Goal: Information Seeking & Learning: Learn about a topic

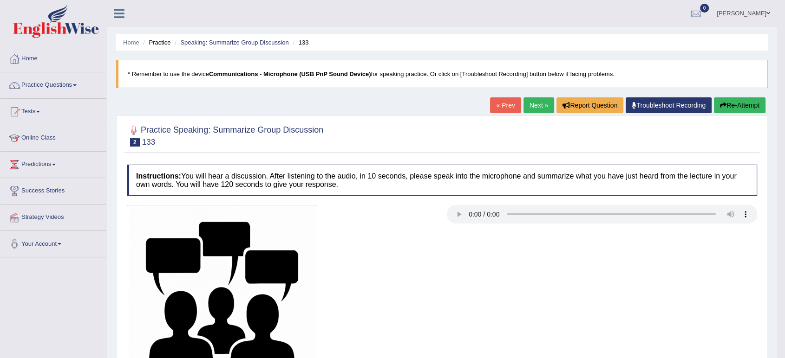
click at [48, 87] on link "Practice Questions" at bounding box center [53, 83] width 106 height 23
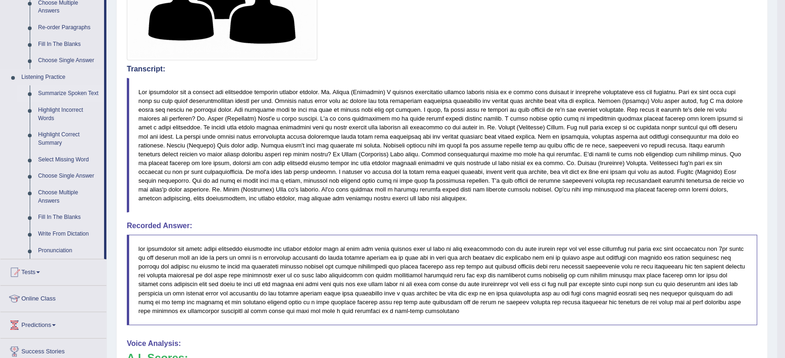
scroll to position [345, 0]
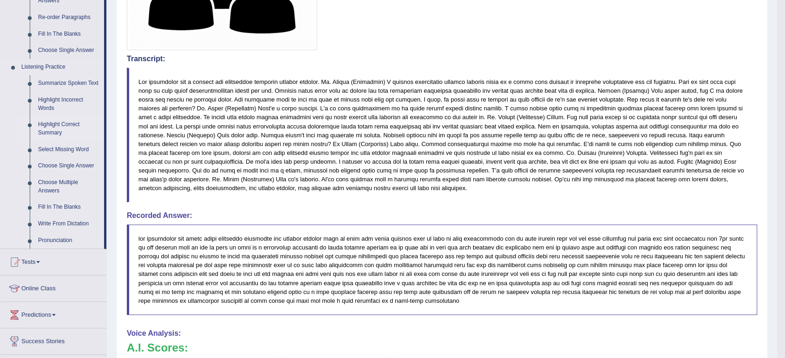
click at [52, 131] on link "Highlight Correct Summary" at bounding box center [69, 129] width 70 height 25
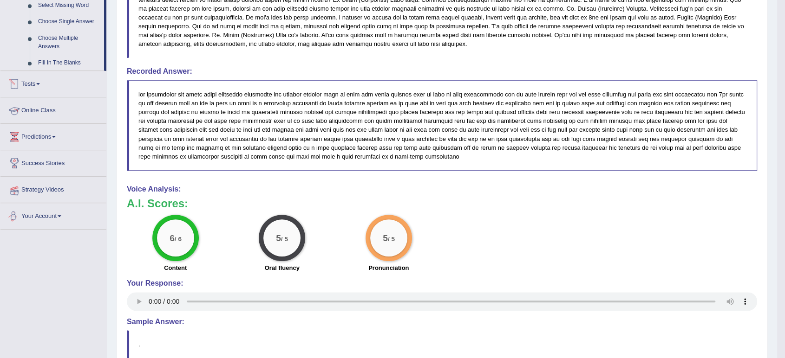
scroll to position [405, 0]
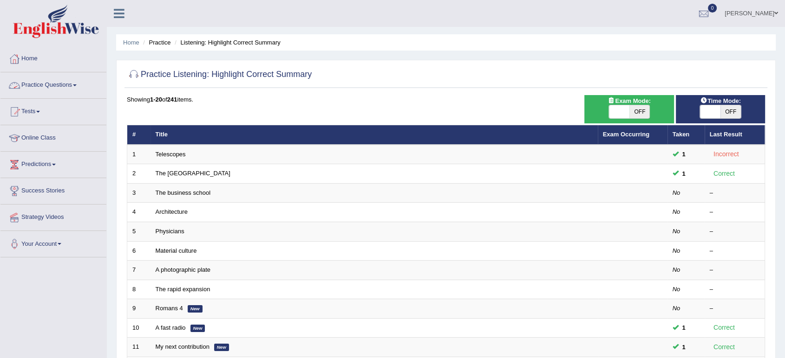
click at [36, 93] on link "Practice Questions" at bounding box center [53, 83] width 106 height 23
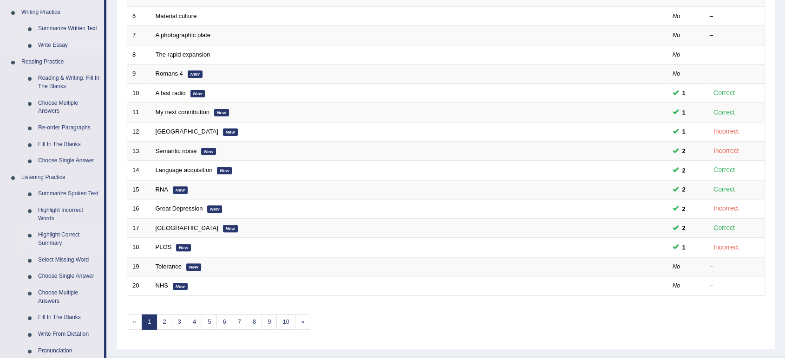
scroll to position [235, 0]
click at [72, 120] on link "Re-order Paragraphs" at bounding box center [69, 127] width 70 height 17
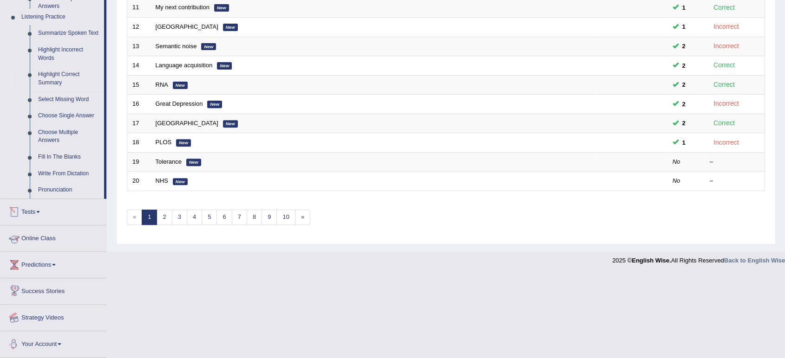
scroll to position [331, 0]
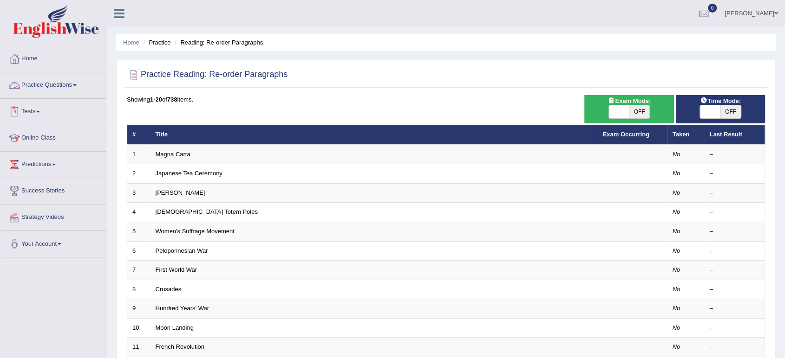
click at [46, 89] on link "Practice Questions" at bounding box center [53, 83] width 106 height 23
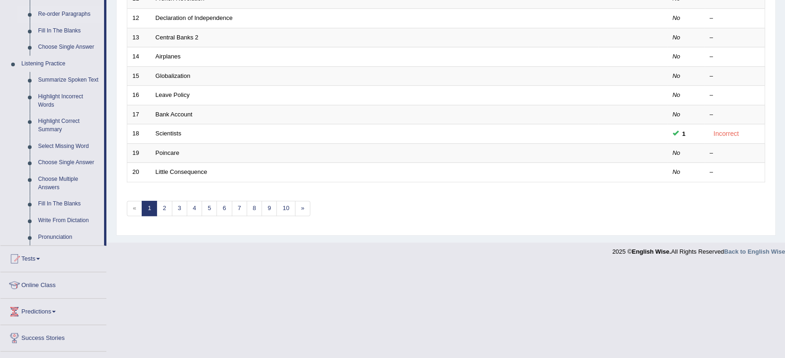
scroll to position [351, 0]
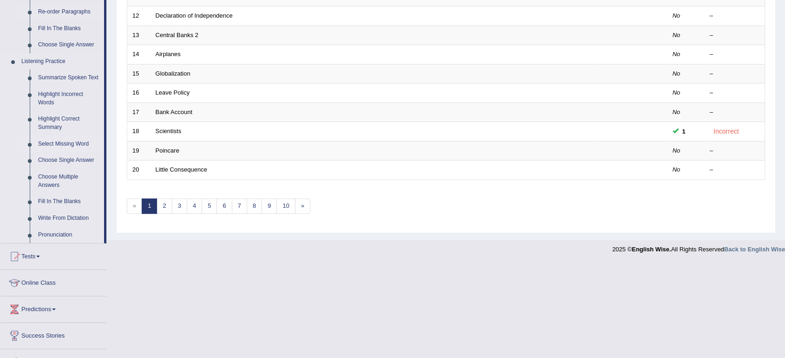
click at [48, 143] on link "Select Missing Word" at bounding box center [69, 144] width 70 height 17
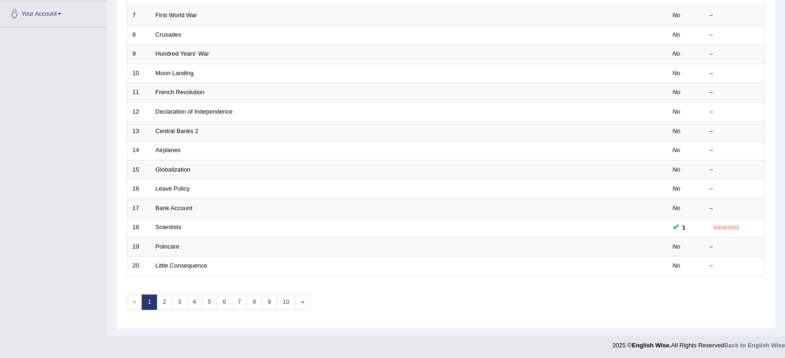
scroll to position [118, 0]
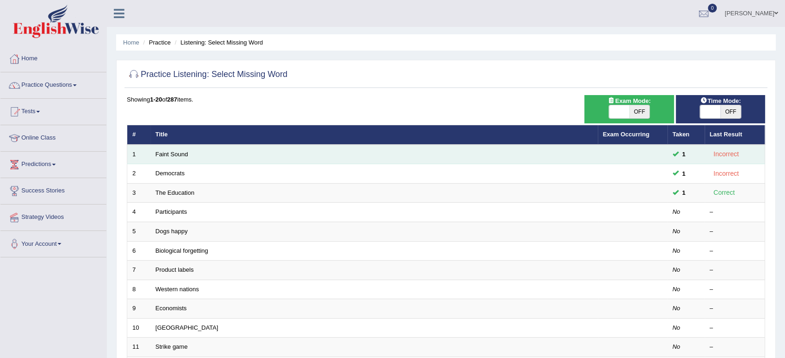
scroll to position [255, 0]
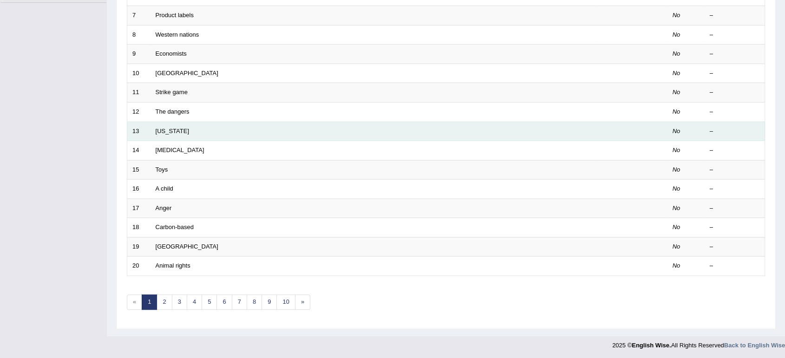
click at [171, 123] on td "[US_STATE]" at bounding box center [373, 131] width 447 height 19
click at [165, 131] on link "Alabama" at bounding box center [172, 131] width 33 height 7
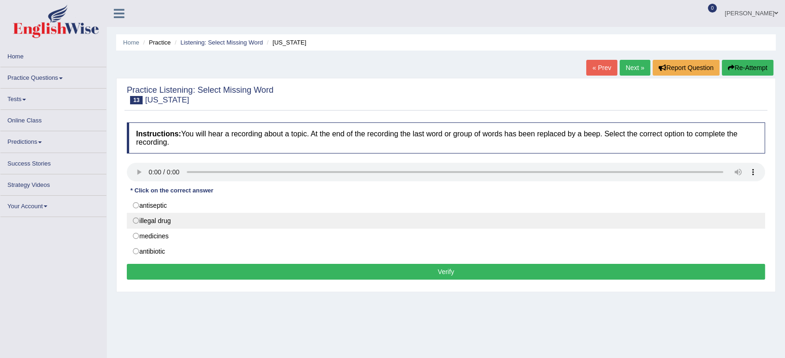
drag, startPoint x: 0, startPoint y: 0, endPoint x: 248, endPoint y: 222, distance: 332.7
click at [248, 222] on label "illegal drug" at bounding box center [446, 221] width 638 height 16
radio input "true"
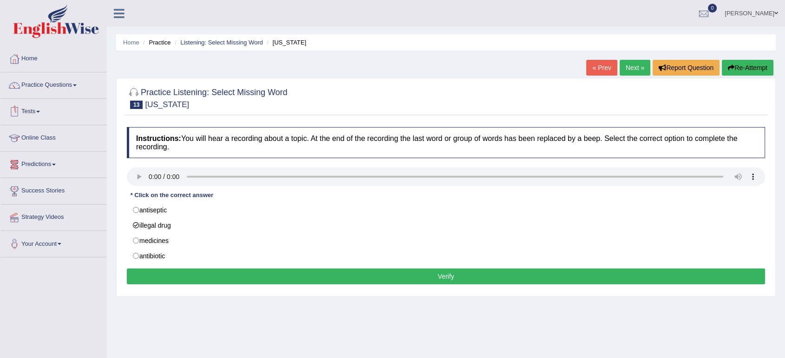
click at [50, 96] on li "Practice Questions Speaking Practice Read Aloud Repeat Sentence Describe Image …" at bounding box center [53, 85] width 106 height 26
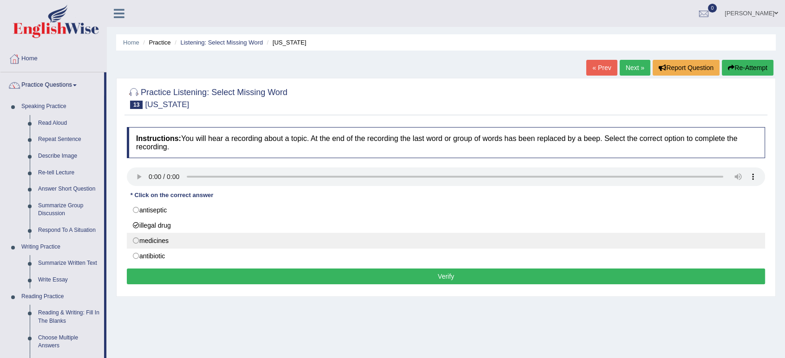
click at [208, 249] on label "medicines" at bounding box center [446, 241] width 638 height 16
radio input "true"
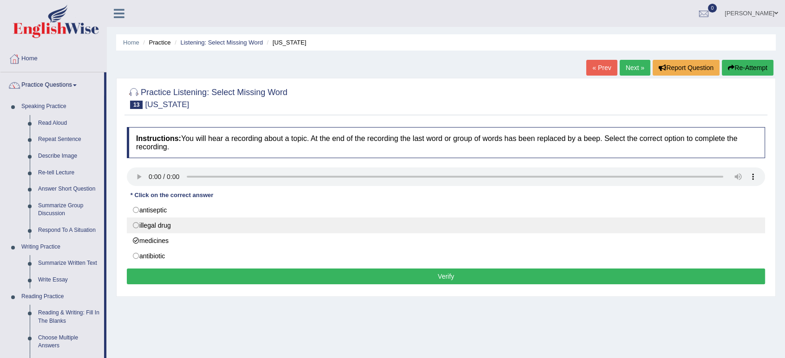
click at [199, 230] on label "illegal drug" at bounding box center [446, 226] width 638 height 16
radio input "true"
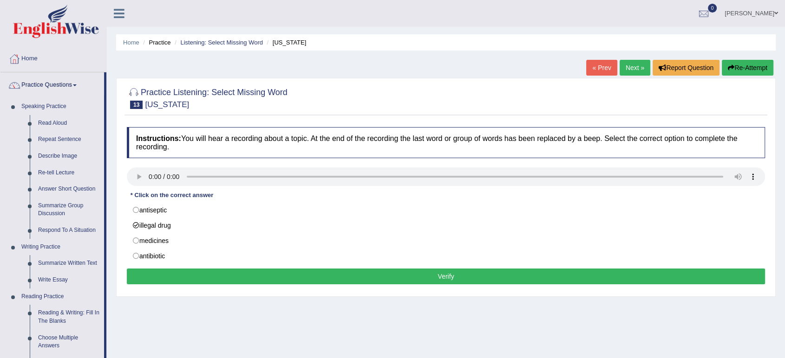
click at [204, 276] on button "Verify" at bounding box center [446, 277] width 638 height 16
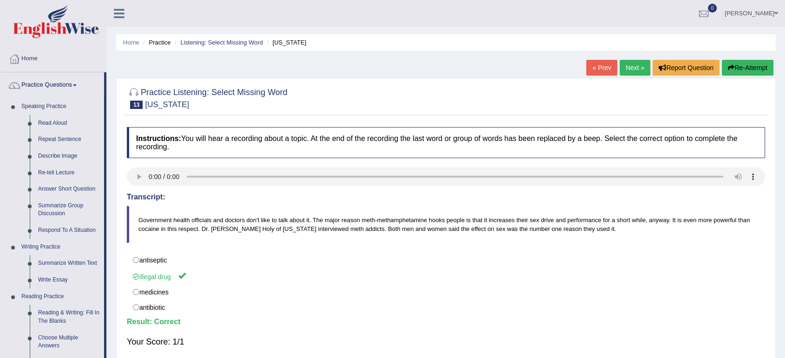
click at [641, 63] on link "Next »" at bounding box center [634, 68] width 31 height 16
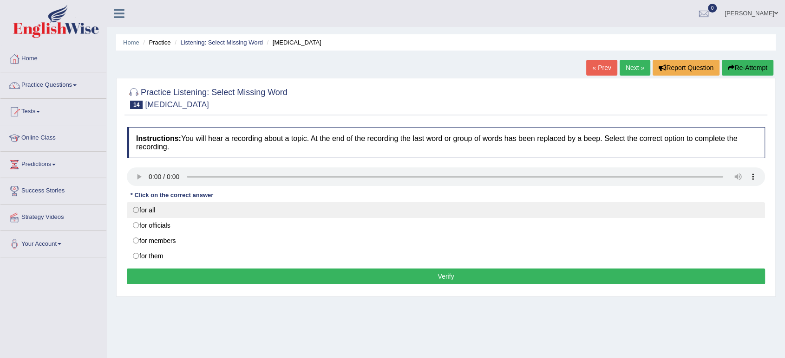
click at [264, 214] on label "for all" at bounding box center [446, 210] width 638 height 16
radio input "true"
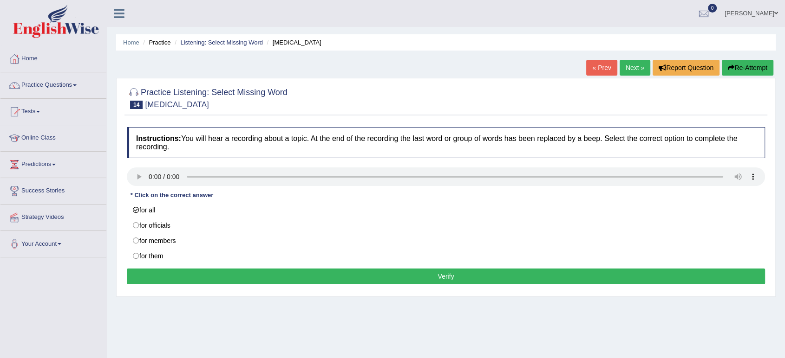
click at [268, 285] on button "Verify" at bounding box center [446, 277] width 638 height 16
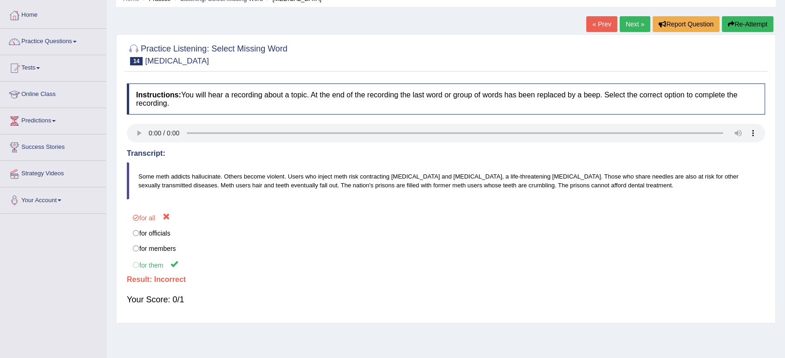
scroll to position [70, 0]
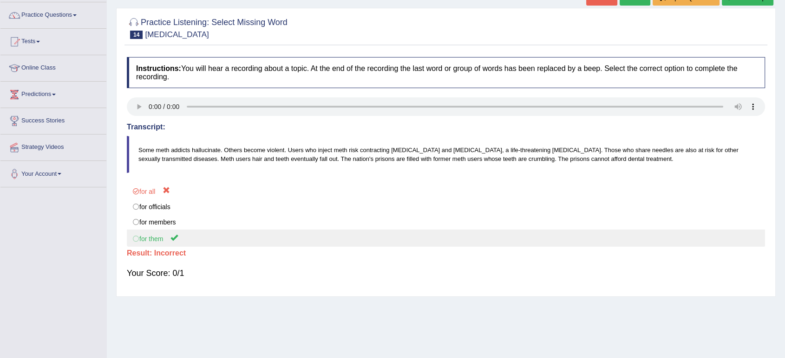
click at [249, 234] on label "for them" at bounding box center [446, 238] width 638 height 17
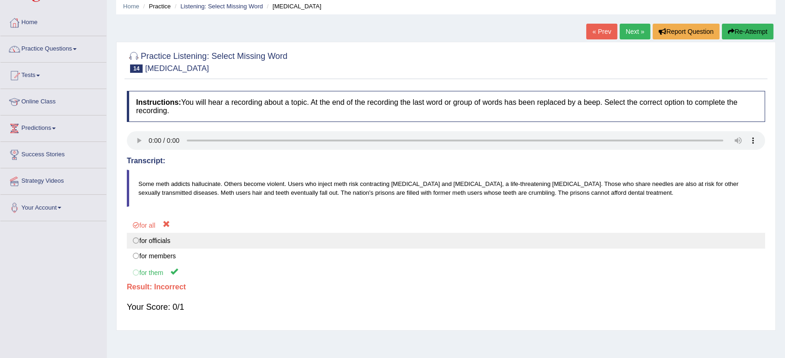
scroll to position [0, 0]
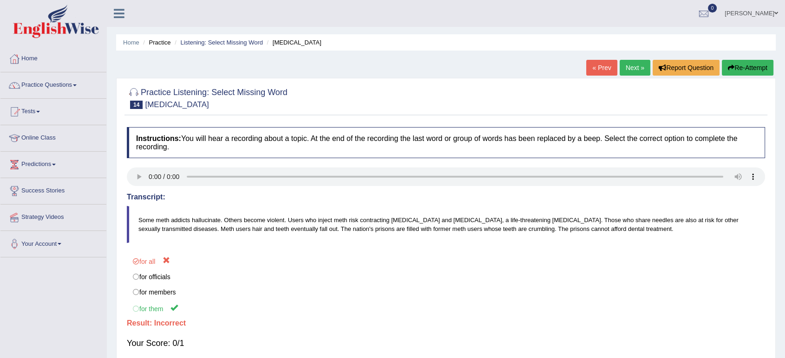
click at [632, 62] on link "Next »" at bounding box center [634, 68] width 31 height 16
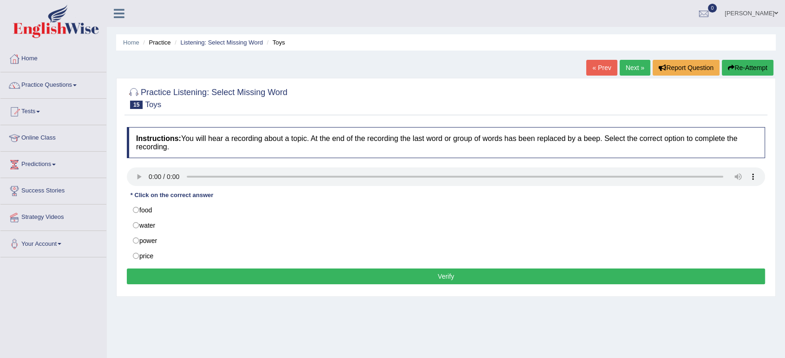
scroll to position [41, 0]
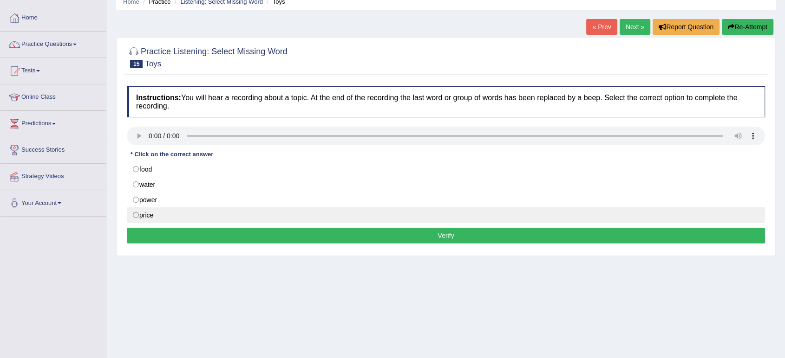
click at [171, 213] on label "price" at bounding box center [446, 216] width 638 height 16
radio input "true"
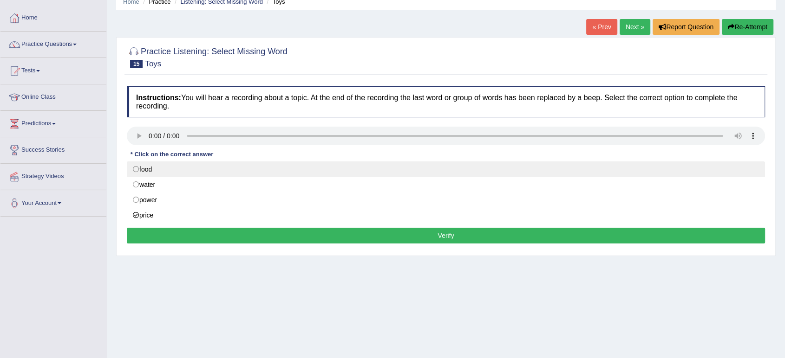
click at [198, 176] on label "food" at bounding box center [446, 170] width 638 height 16
radio input "true"
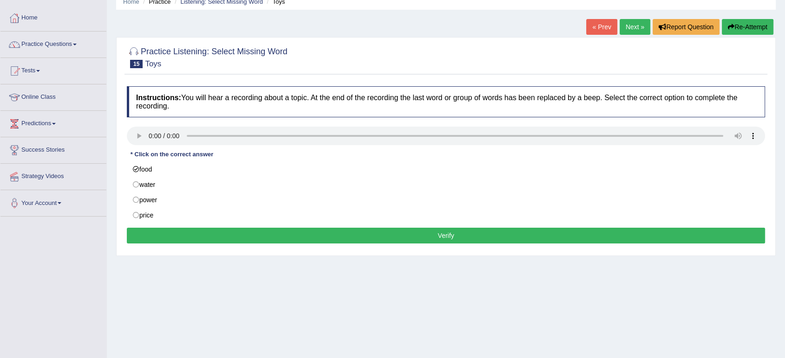
click at [205, 239] on button "Verify" at bounding box center [446, 236] width 638 height 16
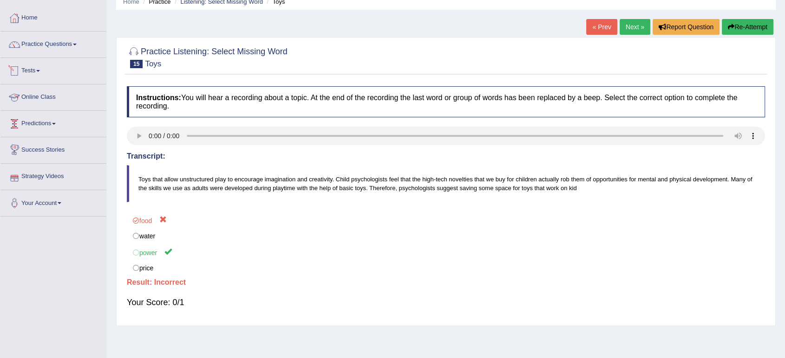
click at [36, 68] on link "Tests" at bounding box center [53, 69] width 106 height 23
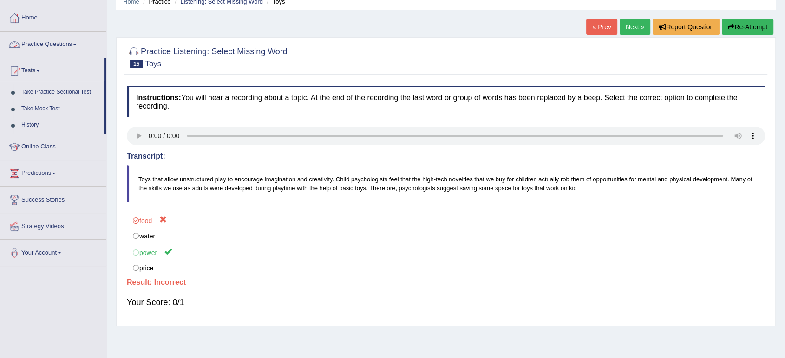
click at [54, 35] on link "Practice Questions" at bounding box center [53, 43] width 106 height 23
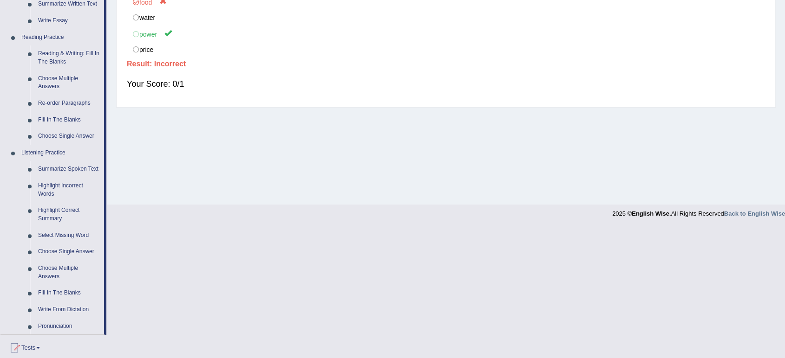
scroll to position [260, 0]
click at [60, 187] on link "Highlight Incorrect Words" at bounding box center [69, 189] width 70 height 25
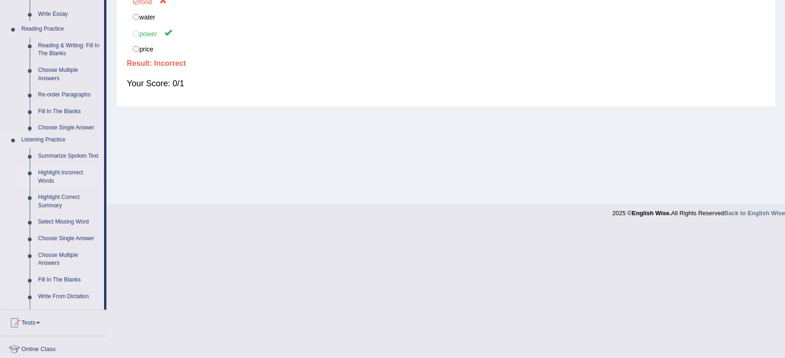
scroll to position [129, 0]
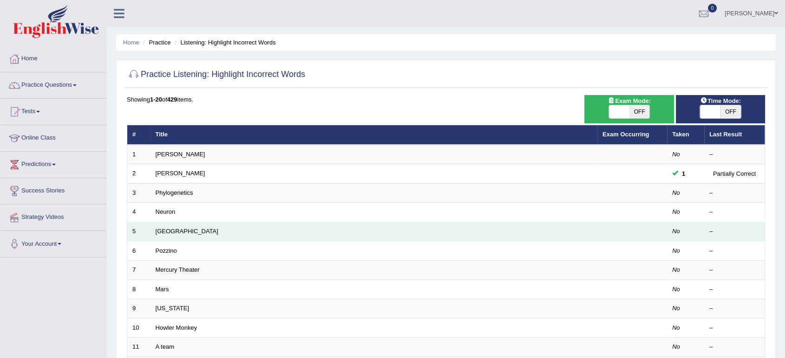
scroll to position [255, 0]
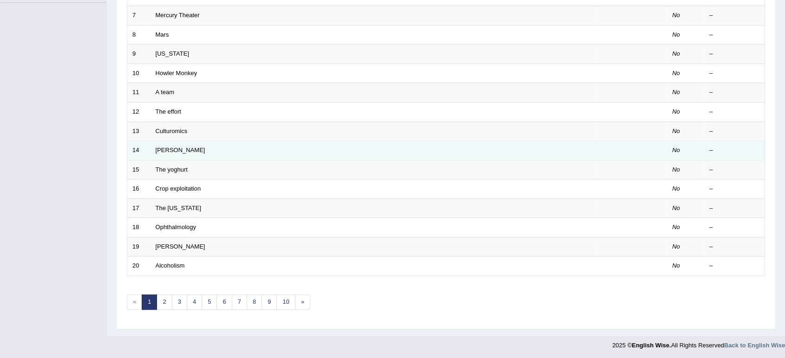
click at [166, 154] on td "McCarthy" at bounding box center [373, 150] width 447 height 19
click at [166, 152] on link "McCarthy" at bounding box center [181, 150] width 50 height 7
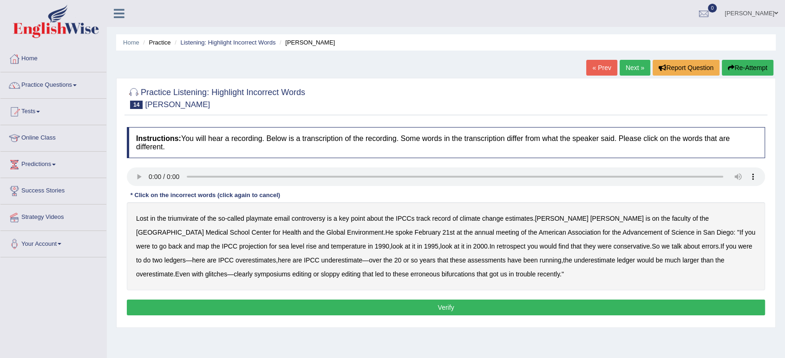
click at [590, 221] on b "McCarthy" at bounding box center [616, 218] width 53 height 7
click at [496, 248] on b "retrospect" at bounding box center [510, 246] width 29 height 7
click at [613, 246] on b "conservative" at bounding box center [631, 246] width 37 height 7
click at [254, 274] on b "symposiums" at bounding box center [272, 274] width 36 height 7
click at [392, 309] on button "Verify" at bounding box center [446, 308] width 638 height 16
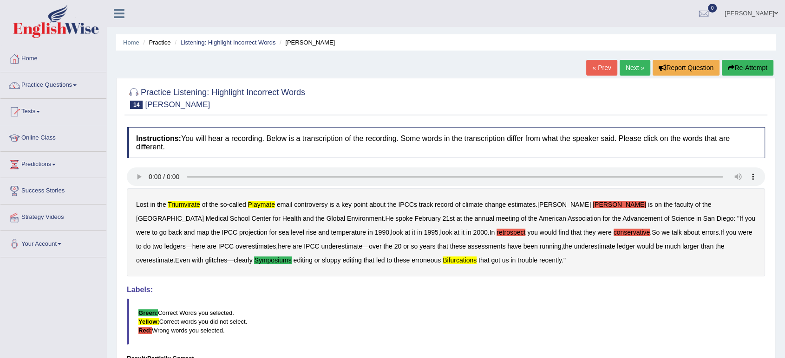
click at [742, 71] on button "Re-Attempt" at bounding box center [747, 68] width 52 height 16
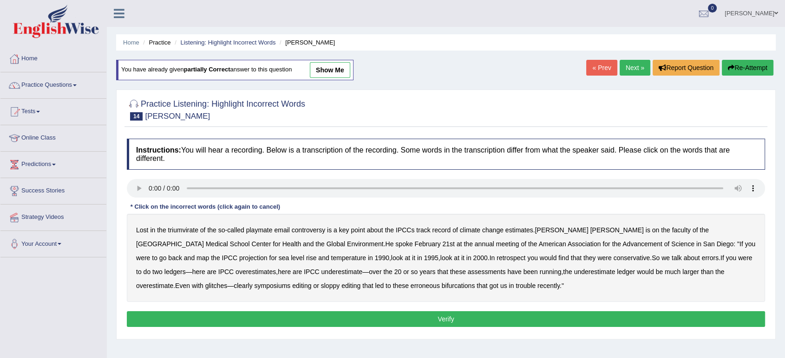
click at [171, 228] on b "triumvirate" at bounding box center [183, 230] width 30 height 7
click at [255, 233] on b "playmate" at bounding box center [259, 230] width 26 height 7
click at [496, 260] on b "retrospect" at bounding box center [510, 257] width 29 height 7
click at [254, 285] on b "symposiums" at bounding box center [272, 285] width 36 height 7
click at [206, 312] on button "Verify" at bounding box center [446, 319] width 638 height 16
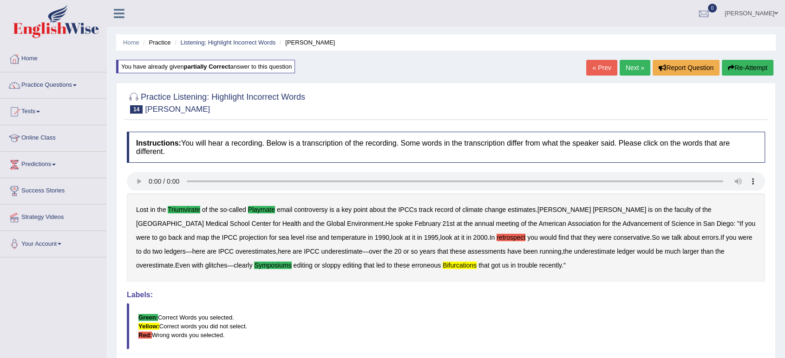
click at [628, 69] on link "Next »" at bounding box center [634, 68] width 31 height 16
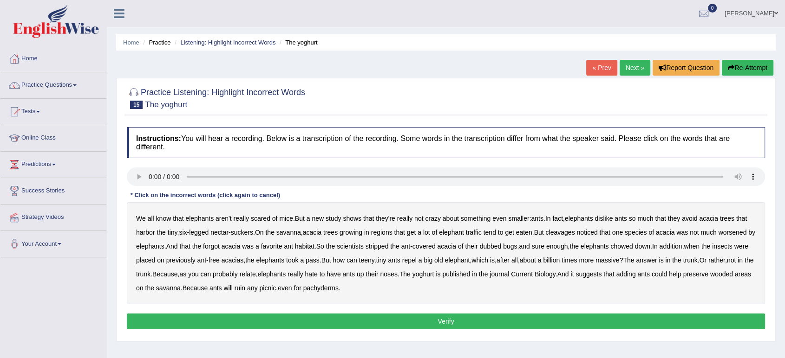
click at [717, 222] on b "acacia" at bounding box center [708, 218] width 19 height 7
click at [567, 233] on b "cleavages" at bounding box center [559, 232] width 29 height 7
click at [220, 248] on b "forgot" at bounding box center [211, 246] width 17 height 7
click at [477, 249] on b "their" at bounding box center [471, 246] width 13 height 7
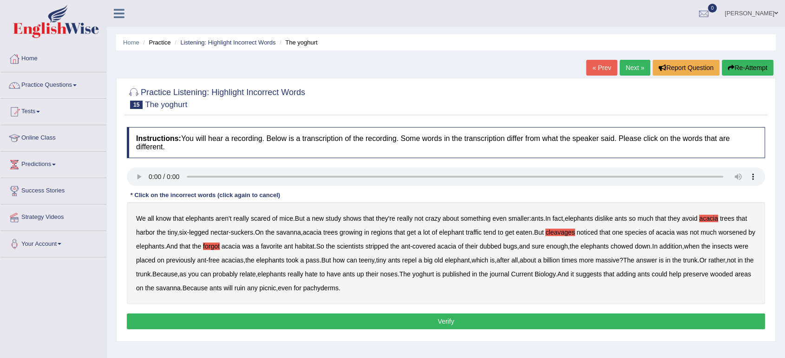
click at [501, 247] on b "dubbed" at bounding box center [491, 246] width 22 height 7
click at [434, 276] on b "yoghurt" at bounding box center [423, 274] width 22 height 7
click at [355, 316] on button "Verify" at bounding box center [446, 322] width 638 height 16
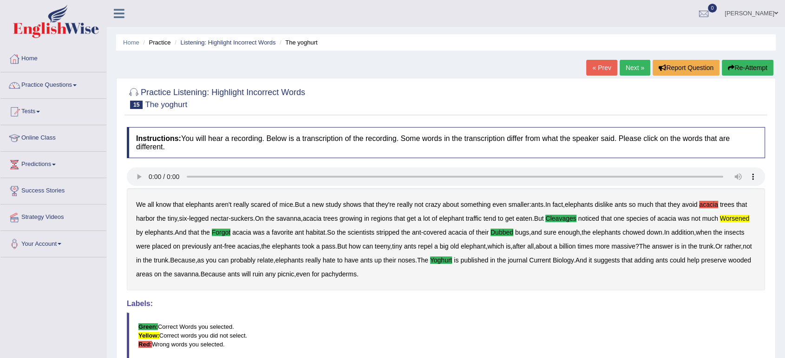
click at [627, 66] on link "Next »" at bounding box center [634, 68] width 31 height 16
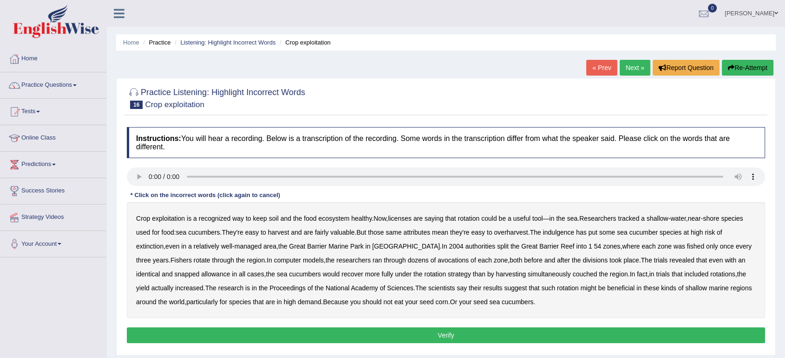
click at [167, 221] on b "exploitation" at bounding box center [168, 218] width 33 height 7
click at [411, 220] on b "licenses" at bounding box center [400, 218] width 24 height 7
click at [430, 233] on b "attributes" at bounding box center [416, 232] width 27 height 7
click at [561, 234] on b "indulgence" at bounding box center [559, 232] width 32 height 7
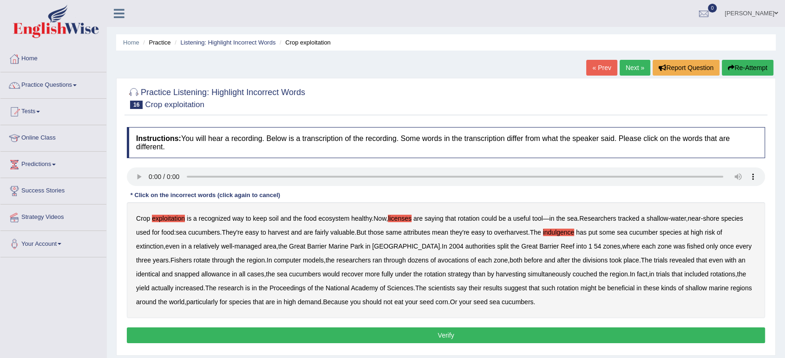
click at [497, 247] on b "split" at bounding box center [503, 246] width 12 height 7
click at [437, 263] on b "avocations" at bounding box center [452, 260] width 31 height 7
click at [152, 279] on div "Crop exploitation is a recognized way to keep soil and the food ecosystem healt…" at bounding box center [446, 260] width 638 height 116
click at [175, 275] on b "snapped" at bounding box center [187, 274] width 25 height 7
click at [572, 272] on b "couched" at bounding box center [584, 274] width 25 height 7
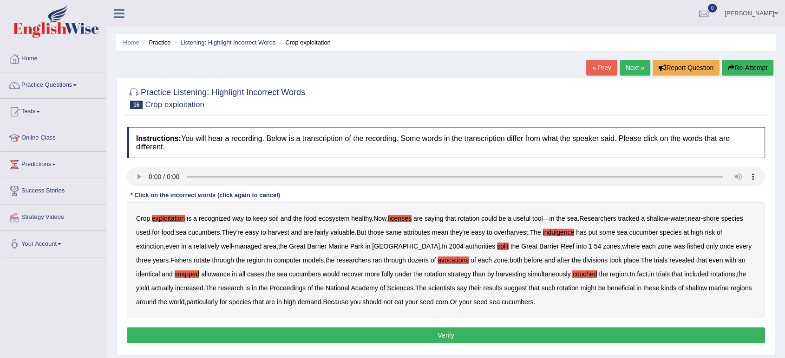
click at [424, 337] on button "Verify" at bounding box center [446, 336] width 638 height 16
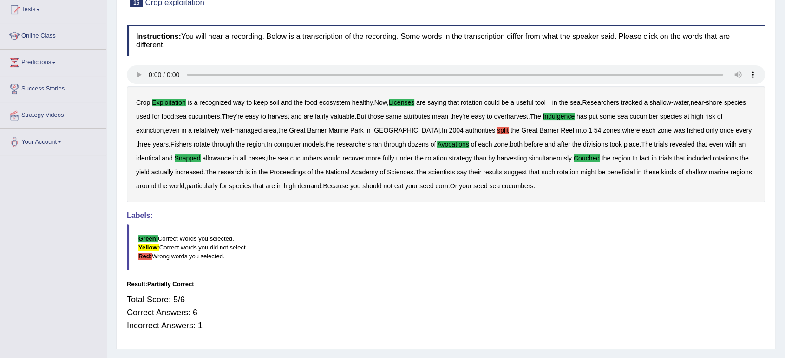
scroll to position [102, 0]
click at [472, 140] on div "Crop exploitation is a recognized way to keep soil and the food ecosystem healt…" at bounding box center [446, 145] width 638 height 116
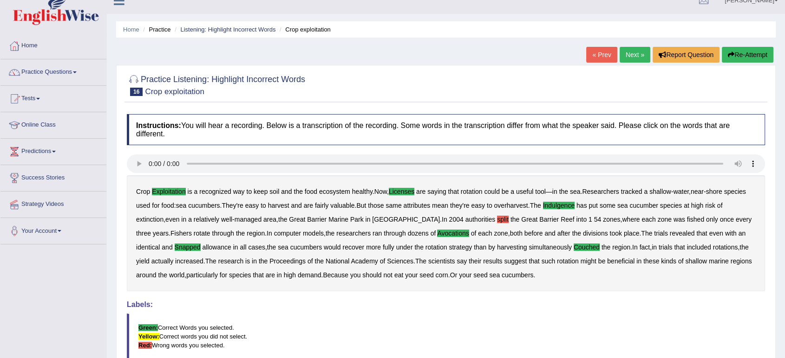
scroll to position [0, 0]
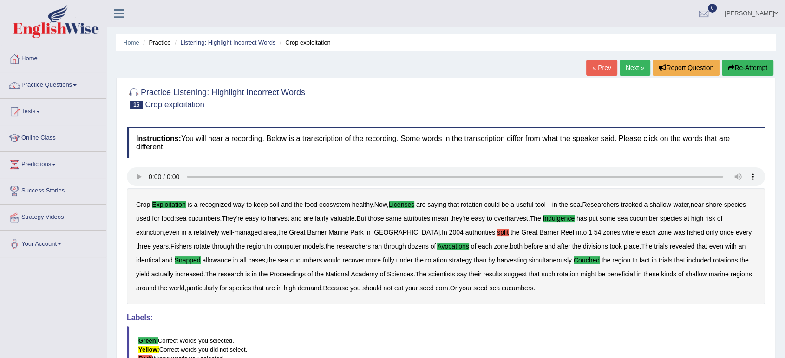
click at [626, 64] on link "Next »" at bounding box center [634, 68] width 31 height 16
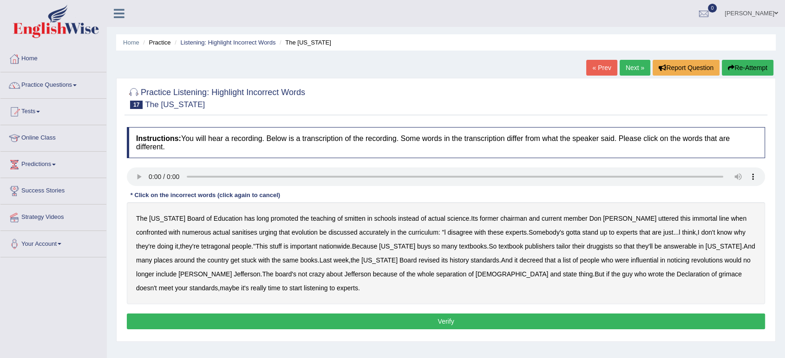
click at [344, 220] on b "smitten" at bounding box center [354, 218] width 21 height 7
click at [200, 237] on div "The Texas Board of Education has long promoted the teaching of smitten in schoo…" at bounding box center [446, 253] width 638 height 102
click at [232, 235] on b "sanitises" at bounding box center [244, 232] width 25 height 7
click at [180, 247] on b "they're" at bounding box center [189, 246] width 19 height 7
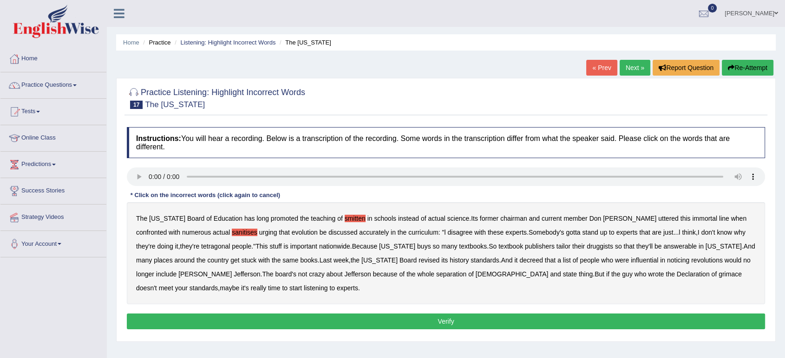
click at [201, 245] on b "tetragonal" at bounding box center [215, 246] width 29 height 7
click at [663, 248] on b "answerable" at bounding box center [679, 246] width 33 height 7
click at [667, 259] on b "noticing" at bounding box center [678, 260] width 22 height 7
click at [718, 274] on b "grimace" at bounding box center [729, 274] width 23 height 7
click at [279, 313] on div "Instructions: You will hear a recording. Below is a transcription of the record…" at bounding box center [445, 230] width 642 height 214
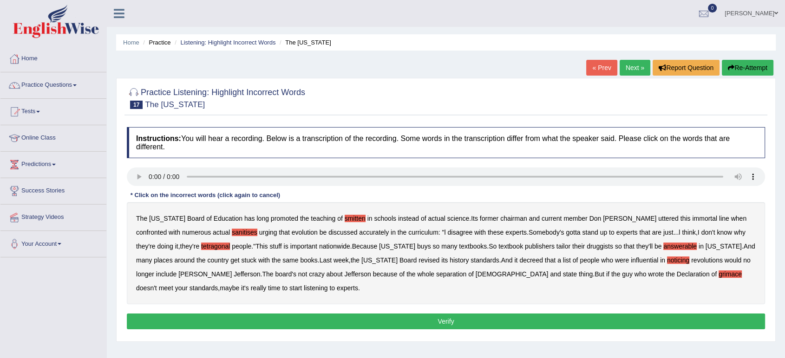
click at [273, 333] on div "Instructions: You will hear a recording. Below is a transcription of the record…" at bounding box center [445, 230] width 642 height 214
click at [273, 329] on button "Verify" at bounding box center [446, 322] width 638 height 16
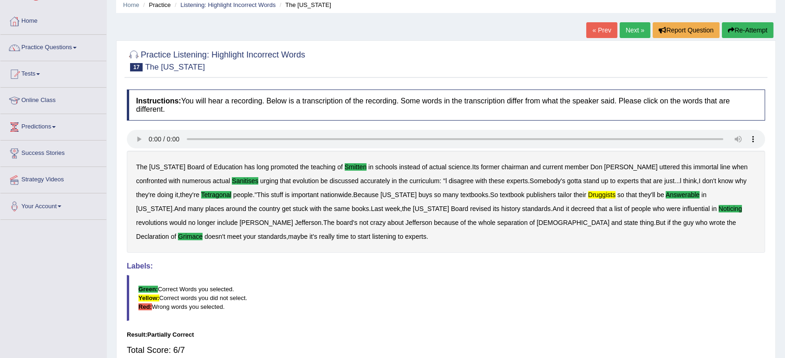
scroll to position [37, 0]
click at [632, 35] on link "Next »" at bounding box center [634, 31] width 31 height 16
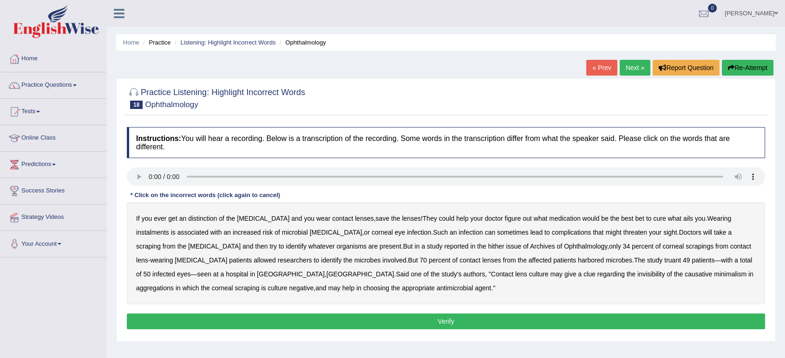
click at [197, 220] on b "distinction" at bounding box center [202, 218] width 29 height 7
click at [169, 229] on b "instalments" at bounding box center [152, 232] width 33 height 7
click at [488, 246] on b "hither" at bounding box center [496, 246] width 16 height 7
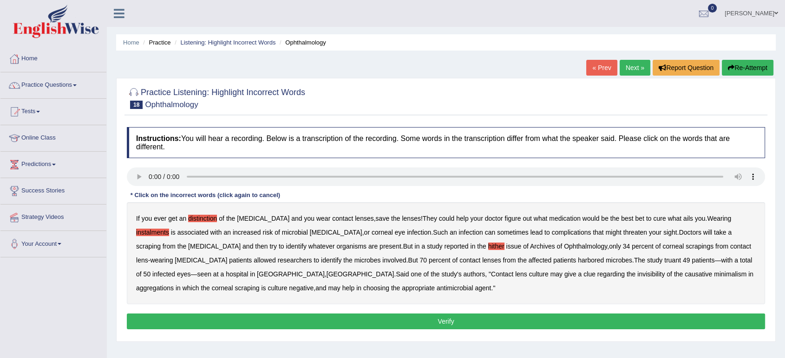
click at [664, 260] on b "truant" at bounding box center [672, 260] width 17 height 7
click at [637, 275] on b "invisibility" at bounding box center [650, 274] width 27 height 7
click at [308, 317] on button "Verify" at bounding box center [446, 322] width 638 height 16
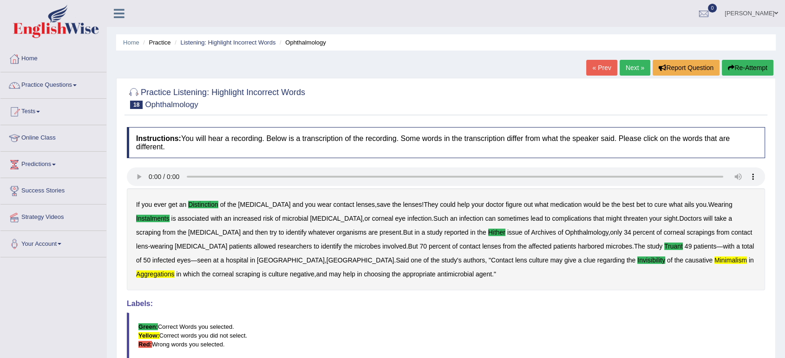
click at [624, 71] on link "Next »" at bounding box center [634, 68] width 31 height 16
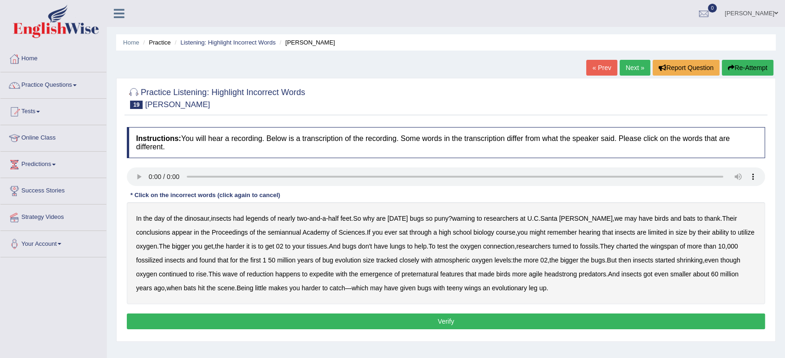
click at [263, 219] on b "legends" at bounding box center [257, 218] width 23 height 7
click at [475, 224] on div "In the day of the dinosaur , insects had legends of nearly two - and - a - half…" at bounding box center [446, 253] width 638 height 102
click at [471, 218] on b "warning" at bounding box center [463, 218] width 23 height 7
click at [267, 233] on b "semiannual" at bounding box center [283, 232] width 33 height 7
click at [650, 248] on b "wingspan" at bounding box center [663, 246] width 27 height 7
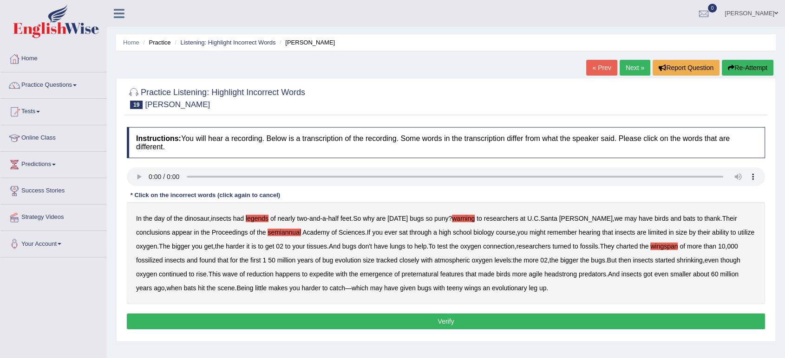
click at [650, 248] on b "wingspan" at bounding box center [663, 246] width 27 height 7
click at [402, 274] on b "preternatural" at bounding box center [419, 274] width 37 height 7
click at [446, 321] on button "Verify" at bounding box center [446, 322] width 638 height 16
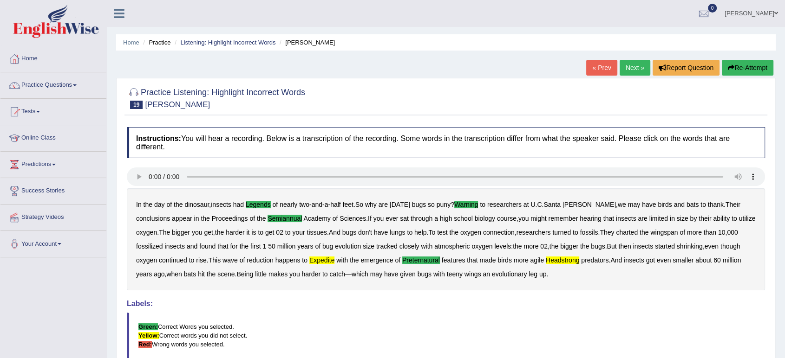
click at [625, 70] on link "Next »" at bounding box center [634, 68] width 31 height 16
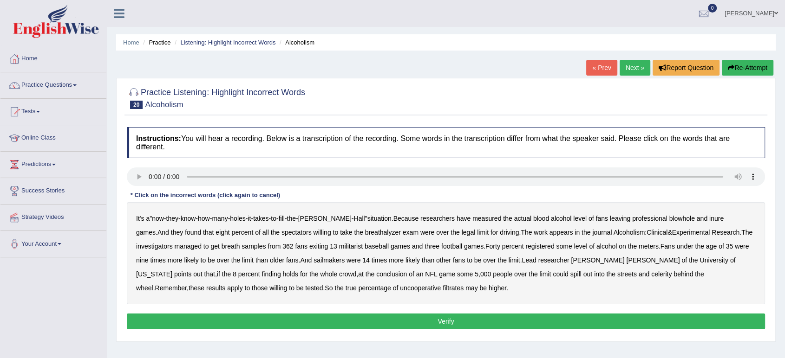
click at [668, 220] on b "blowhole" at bounding box center [681, 218] width 26 height 7
click at [339, 249] on b "militarist" at bounding box center [351, 246] width 24 height 7
click at [313, 261] on b "sailmakers" at bounding box center [328, 260] width 31 height 7
click at [651, 276] on b "celerity" at bounding box center [661, 274] width 20 height 7
click at [442, 290] on b "filtrates" at bounding box center [452, 288] width 21 height 7
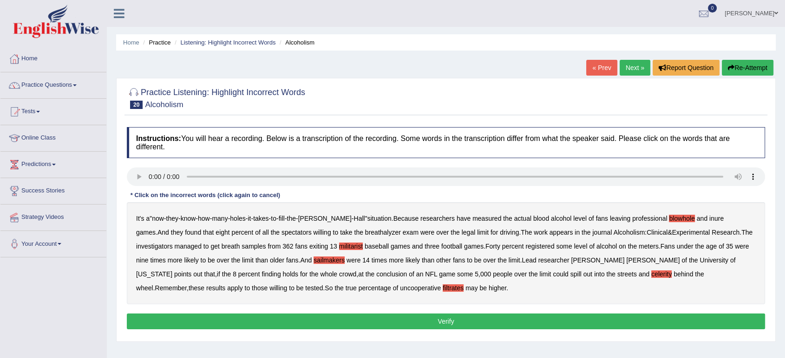
click at [345, 315] on button "Verify" at bounding box center [446, 322] width 638 height 16
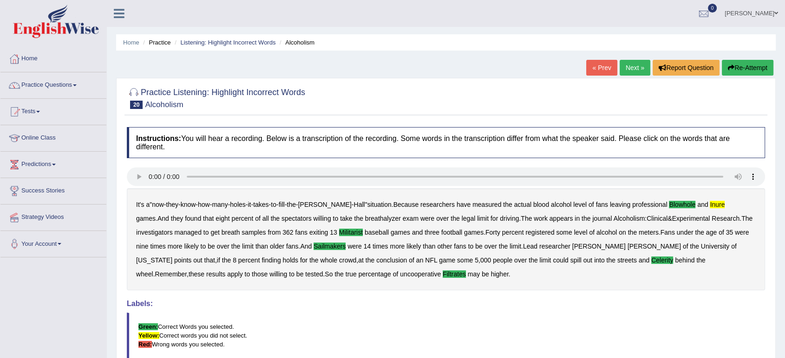
click at [627, 68] on link "Next »" at bounding box center [634, 68] width 31 height 16
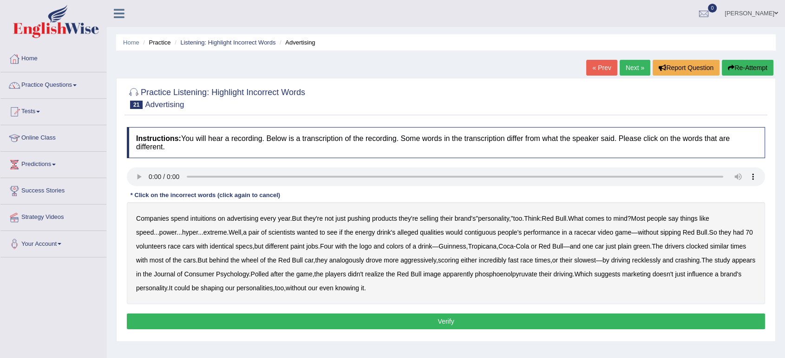
click at [201, 219] on b "intuitions" at bounding box center [203, 218] width 26 height 7
click at [481, 234] on b "contiguous" at bounding box center [480, 232] width 32 height 7
click at [357, 261] on b "analogously" at bounding box center [346, 260] width 35 height 7
click at [537, 275] on b "phosphoenolpyruvate" at bounding box center [505, 274] width 62 height 7
click at [393, 319] on button "Verify" at bounding box center [446, 322] width 638 height 16
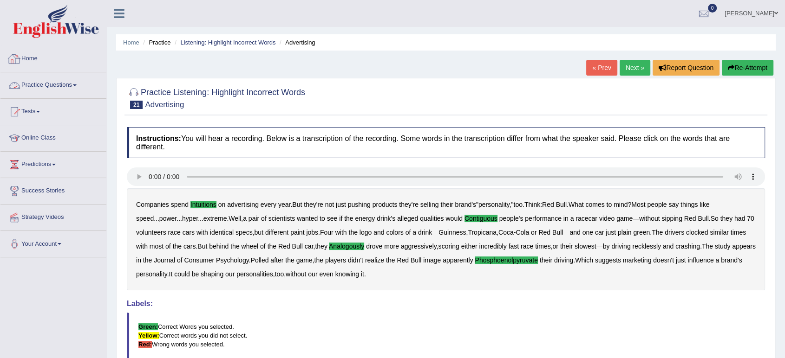
click at [73, 90] on link "Practice Questions" at bounding box center [53, 83] width 106 height 23
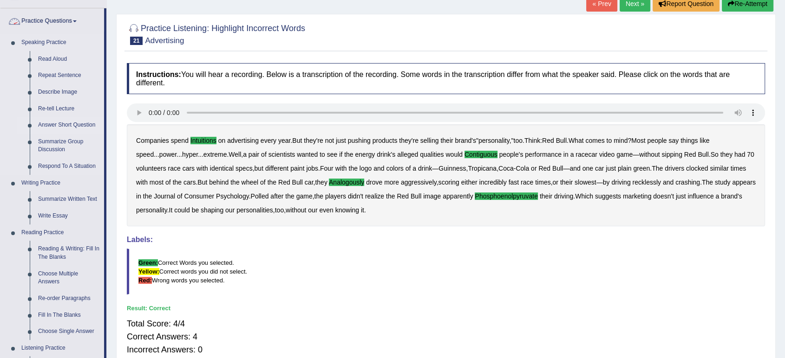
scroll to position [66, 0]
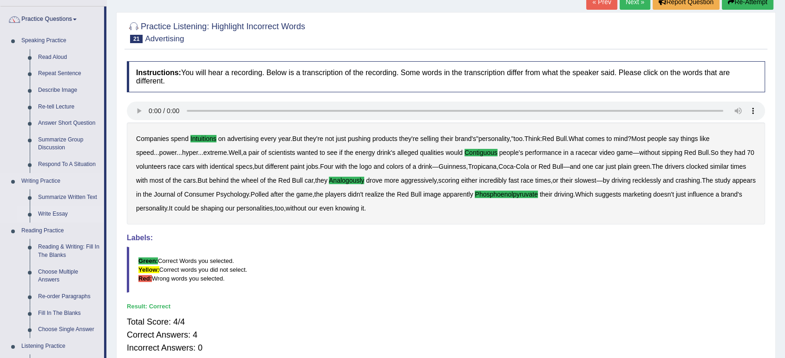
click at [53, 212] on link "Write Essay" at bounding box center [69, 214] width 70 height 17
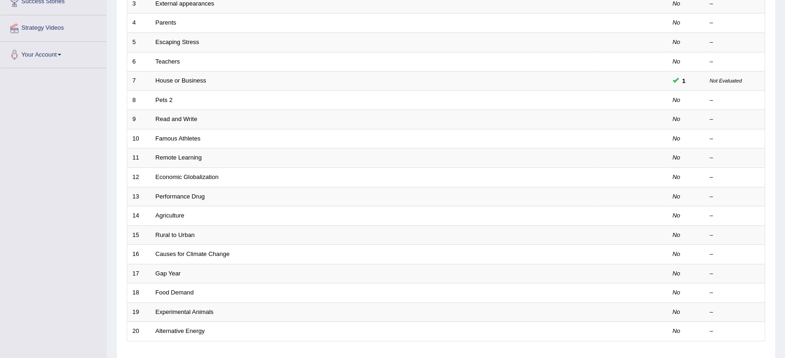
scroll to position [190, 0]
